Goal: Book appointment/travel/reservation

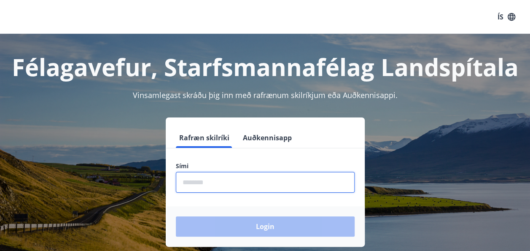
click at [202, 181] on input "phone" at bounding box center [265, 182] width 179 height 21
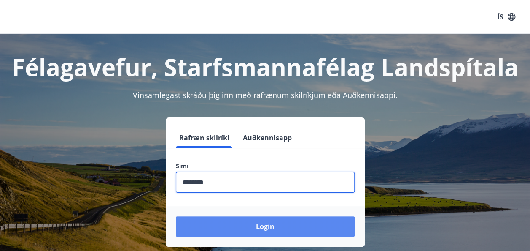
type input "********"
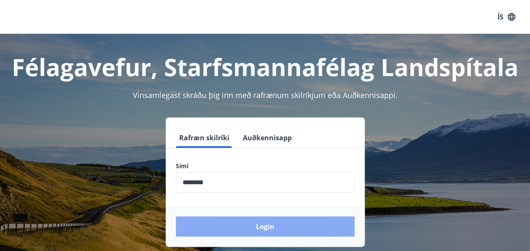
click at [252, 229] on button "Login" at bounding box center [265, 226] width 179 height 20
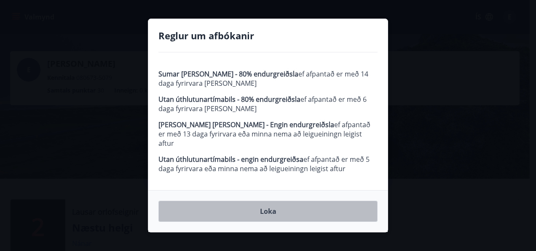
click at [285, 207] on button "Loka" at bounding box center [268, 210] width 219 height 21
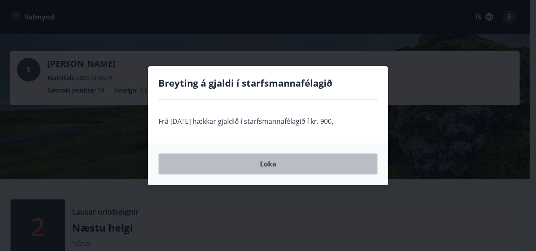
click at [282, 167] on button "Loka" at bounding box center [268, 163] width 219 height 21
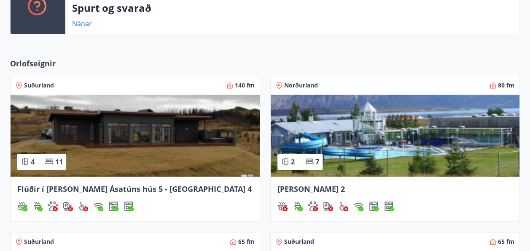
scroll to position [281, 0]
click at [296, 84] on span "Norðurland" at bounding box center [301, 85] width 34 height 8
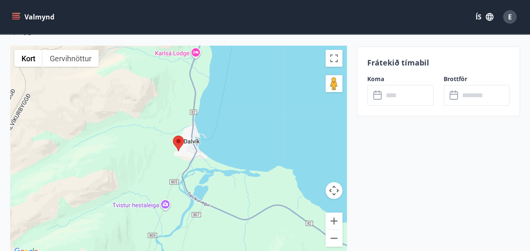
scroll to position [1521, 0]
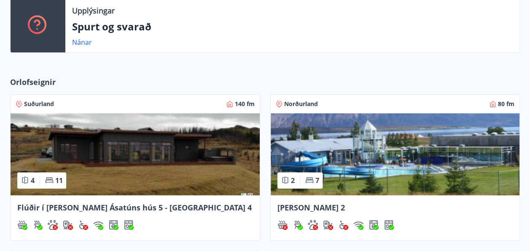
scroll to position [550, 0]
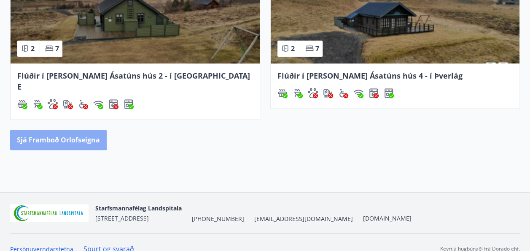
click at [56, 129] on button "Sjá framboð orlofseigna" at bounding box center [58, 139] width 97 height 20
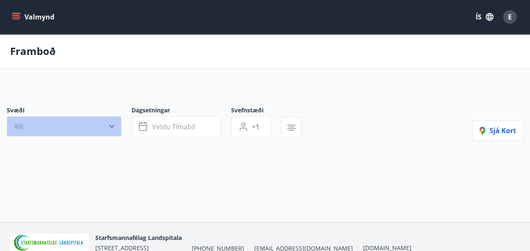
click at [113, 125] on icon "button" at bounding box center [112, 126] width 8 height 8
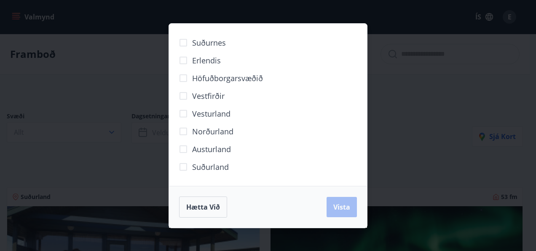
click at [205, 130] on span "Norðurland" at bounding box center [212, 131] width 41 height 11
click at [339, 207] on span "Vista" at bounding box center [342, 206] width 17 height 9
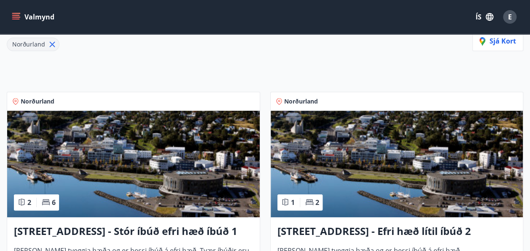
scroll to position [144, 0]
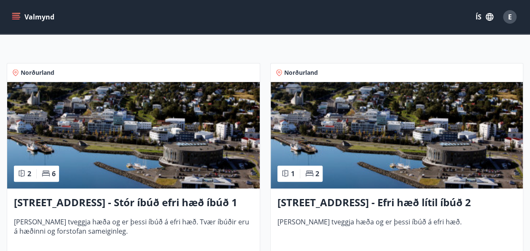
drag, startPoint x: 266, startPoint y: 65, endPoint x: 270, endPoint y: 17, distance: 47.8
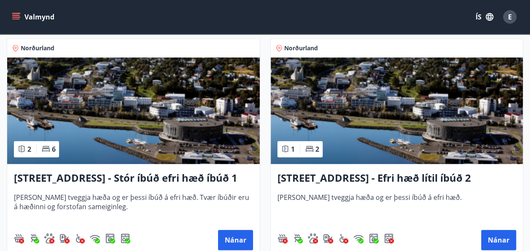
drag, startPoint x: 270, startPoint y: 17, endPoint x: 263, endPoint y: 103, distance: 85.9
click at [263, 103] on div "Norðurland 1 2 Hrafnagilsstræti 23 - Efri hæð lítil íbúð 2 [PERSON_NAME] tveggj…" at bounding box center [392, 142] width 264 height 229
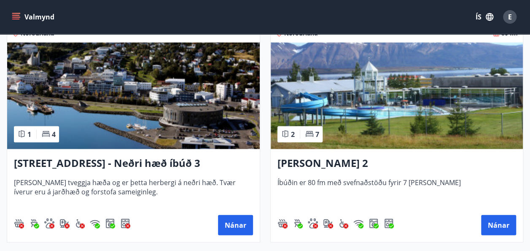
scroll to position [873, 0]
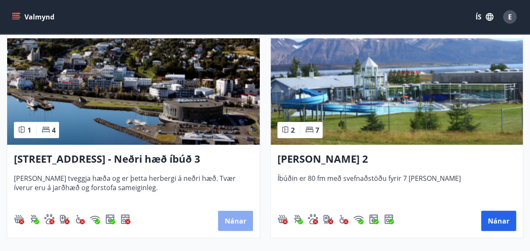
click at [231, 224] on button "Nánar" at bounding box center [235, 220] width 35 height 20
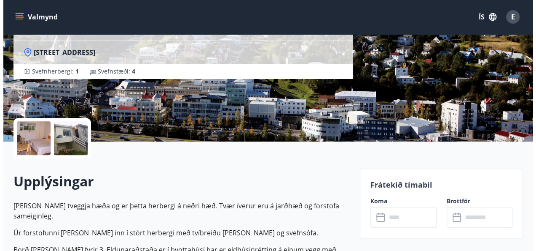
scroll to position [177, 0]
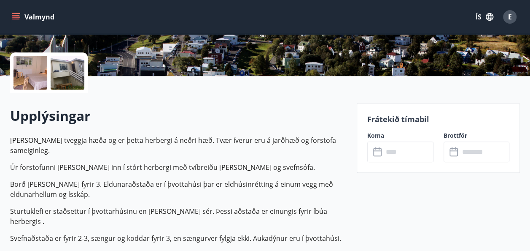
click at [35, 78] on div at bounding box center [30, 73] width 34 height 34
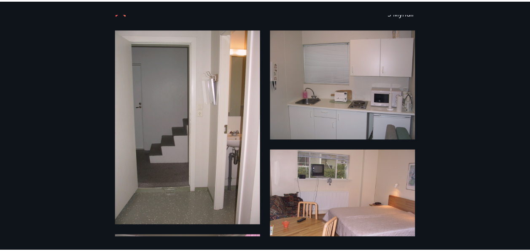
scroll to position [0, 0]
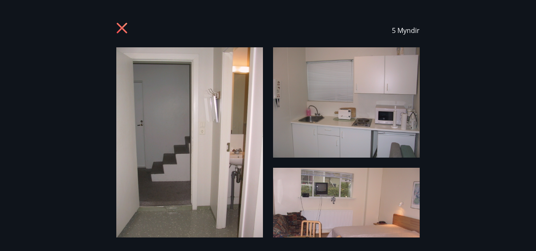
click at [120, 27] on icon at bounding box center [122, 28] width 13 height 13
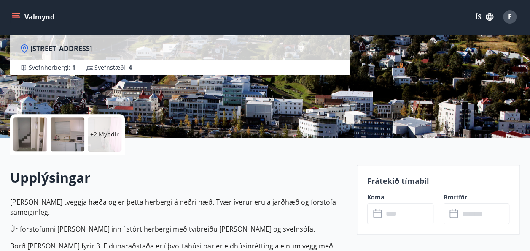
scroll to position [115, 0]
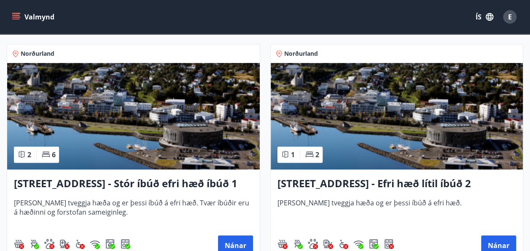
scroll to position [164, 0]
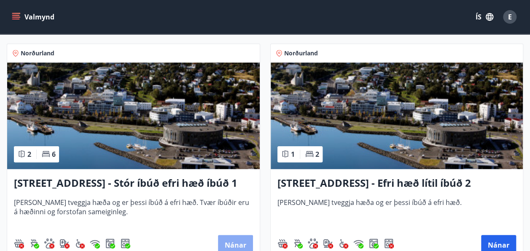
click at [231, 240] on button "Nánar" at bounding box center [235, 244] width 35 height 20
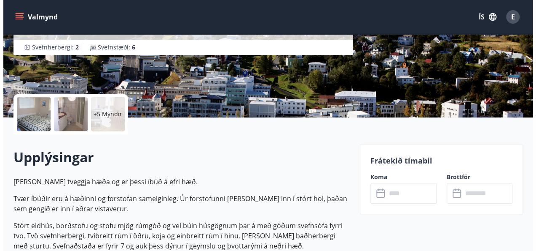
scroll to position [165, 0]
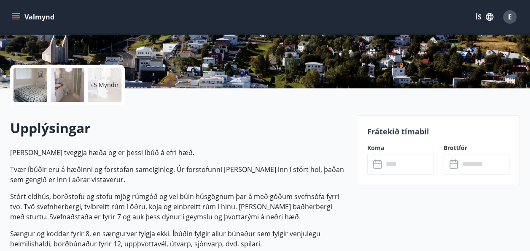
click at [107, 88] on p "+5 Myndir" at bounding box center [104, 85] width 29 height 8
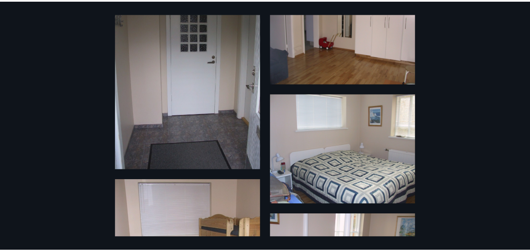
scroll to position [0, 0]
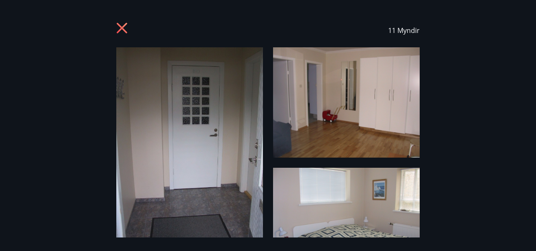
click at [122, 25] on icon at bounding box center [122, 28] width 13 height 13
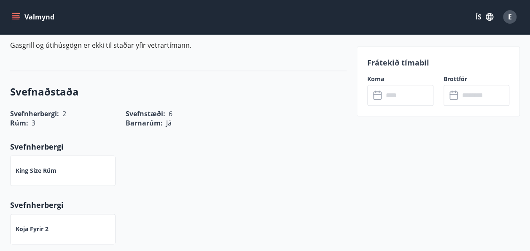
scroll to position [407, 0]
click at [383, 96] on input "text" at bounding box center [408, 95] width 50 height 21
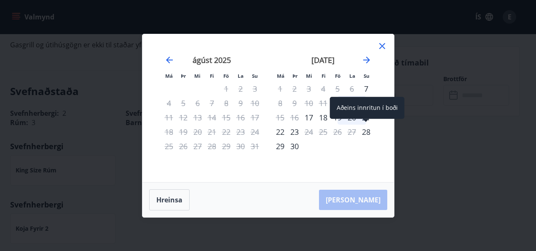
click at [366, 131] on div "28" at bounding box center [366, 131] width 14 height 14
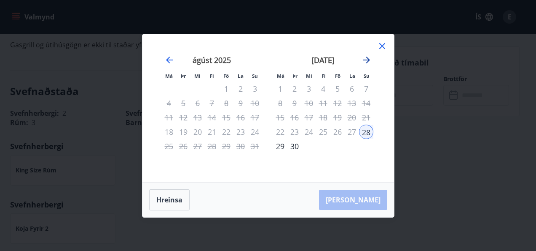
click at [367, 59] on icon "Move forward to switch to the next month." at bounding box center [367, 60] width 10 height 10
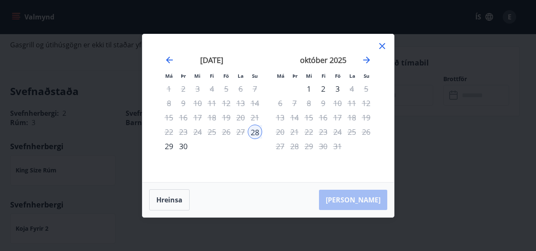
click at [323, 87] on div "2" at bounding box center [323, 88] width 14 height 14
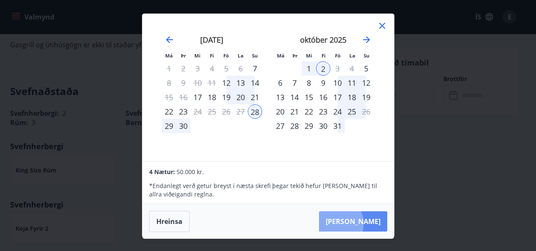
click at [361, 223] on button "[PERSON_NAME]" at bounding box center [353, 221] width 68 height 20
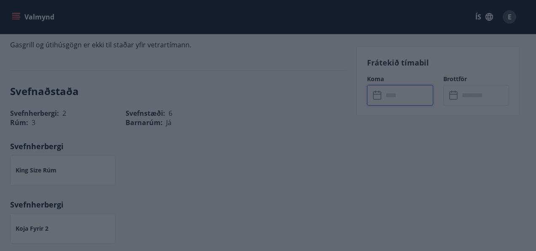
type input "******"
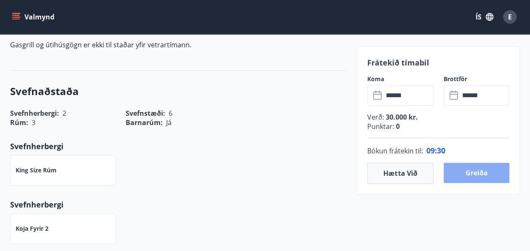
click at [487, 175] on button "Greiða" at bounding box center [477, 172] width 66 height 20
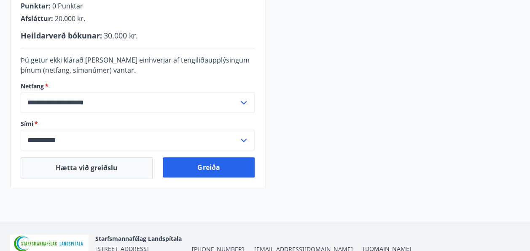
scroll to position [308, 0]
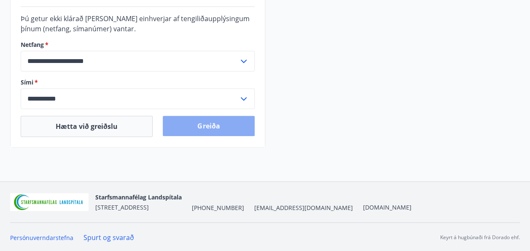
click at [216, 127] on button "Greiða" at bounding box center [209, 126] width 92 height 20
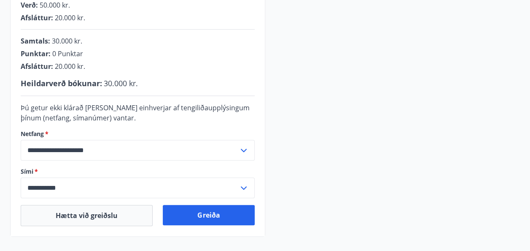
scroll to position [219, 0]
click at [242, 149] on icon at bounding box center [244, 149] width 6 height 3
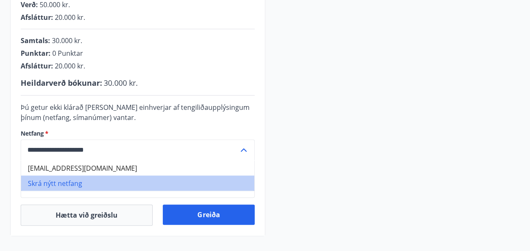
click at [49, 180] on li "Skrá nýtt netfang" at bounding box center [137, 182] width 233 height 15
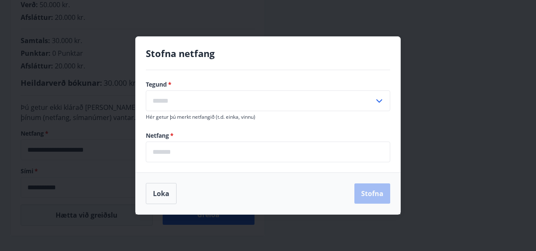
click at [380, 99] on icon at bounding box center [379, 101] width 10 height 10
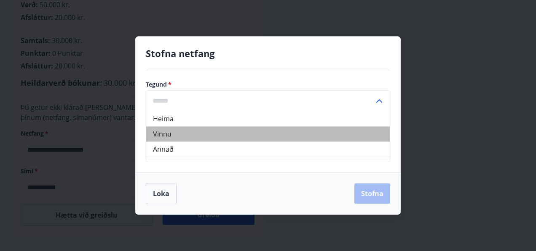
click at [299, 133] on li "Vinnu" at bounding box center [268, 133] width 244 height 15
type input "*****"
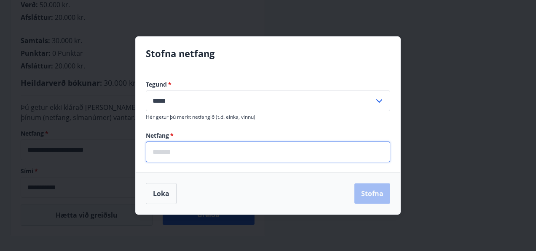
click at [198, 152] on input "email" at bounding box center [268, 151] width 245 height 21
type input "**********"
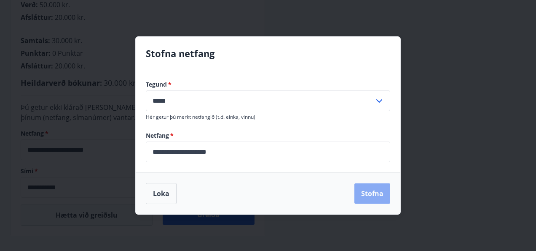
click at [376, 200] on button "Stofna" at bounding box center [373, 193] width 36 height 20
type input "**********"
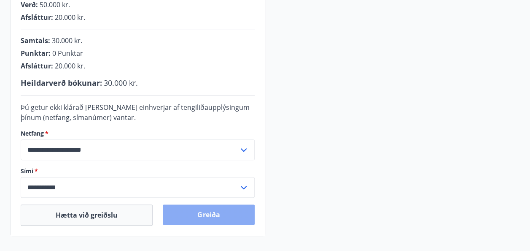
click at [219, 221] on button "Greiða" at bounding box center [209, 214] width 92 height 20
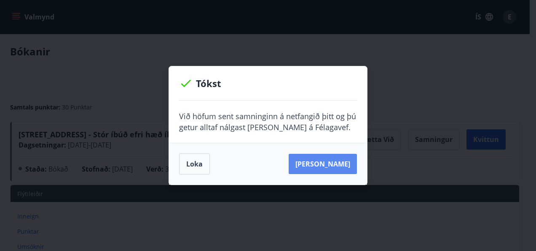
click at [323, 159] on button "Sjá samning" at bounding box center [323, 164] width 68 height 20
